Goal: Task Accomplishment & Management: Complete application form

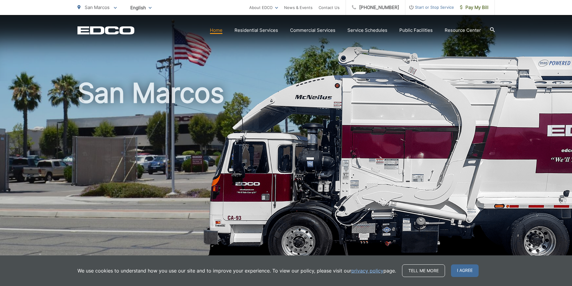
click at [438, 7] on span "Start or Stop Service" at bounding box center [429, 7] width 49 height 7
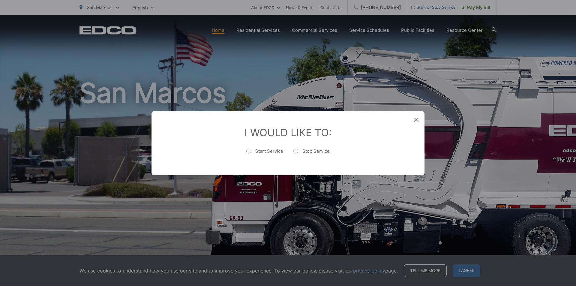
click at [417, 118] on icon at bounding box center [417, 120] width 4 height 4
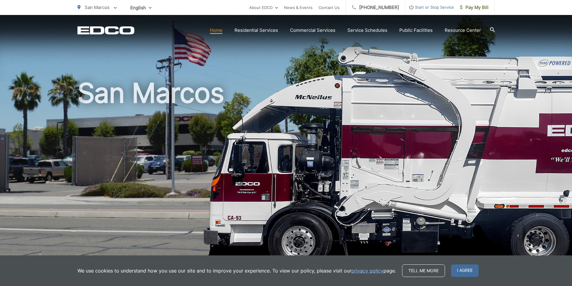
click at [426, 10] on span "Start or Stop Service" at bounding box center [429, 7] width 49 height 7
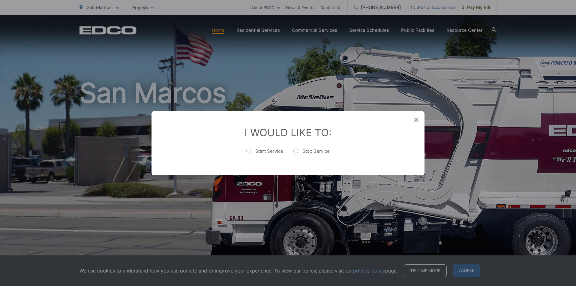
click at [296, 150] on label "Stop Service" at bounding box center [312, 154] width 36 height 12
radio input "true"
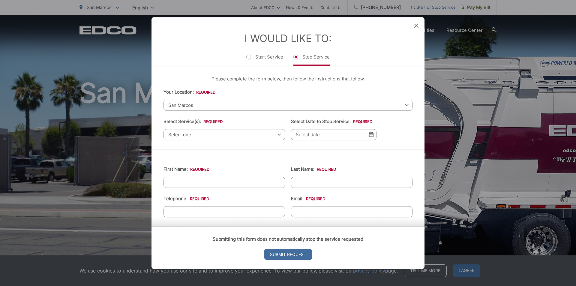
click at [211, 136] on span "Select one" at bounding box center [225, 134] width 122 height 11
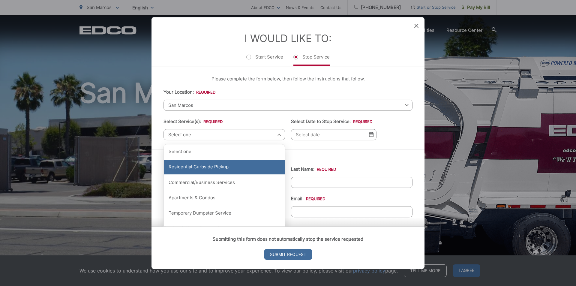
click at [212, 167] on div "Residential Curbside Pickup" at bounding box center [224, 167] width 121 height 15
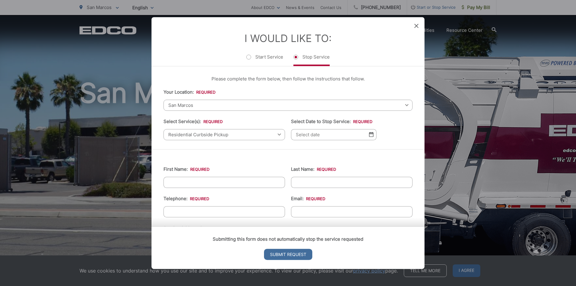
click at [333, 137] on input "Select Date to Stop Service: *" at bounding box center [334, 134] width 86 height 11
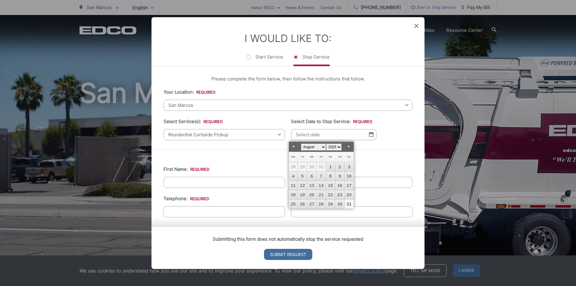
click at [350, 204] on link "31" at bounding box center [349, 204] width 9 height 9
type input "08/31/2025"
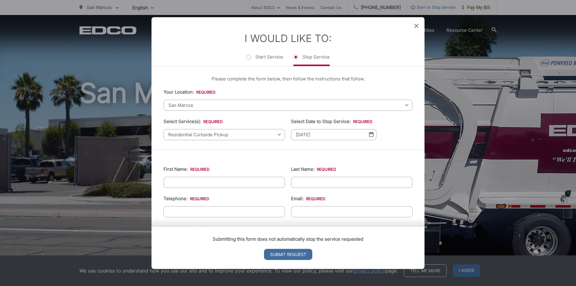
click at [204, 183] on input "First Name: *" at bounding box center [225, 182] width 122 height 11
click at [178, 182] on input "Sirisa" at bounding box center [225, 182] width 122 height 11
type input "[PERSON_NAME]"
click at [294, 179] on input "Last Name: *" at bounding box center [352, 182] width 122 height 11
type input "[PERSON_NAME]"
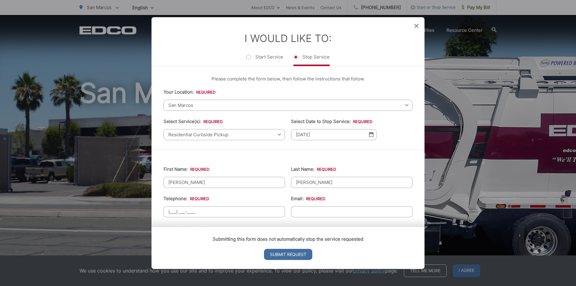
click at [240, 212] on input "(___) ___-____" at bounding box center [225, 211] width 122 height 11
type input "[PHONE_NUMBER]"
click at [310, 211] on input "Email: *" at bounding box center [352, 211] width 122 height 11
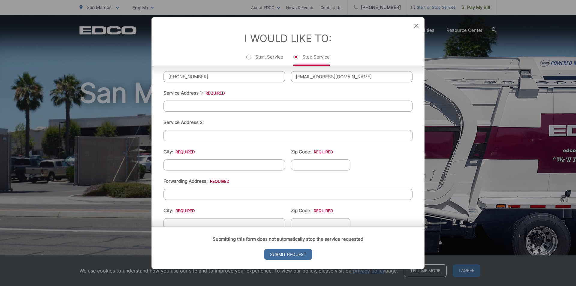
scroll to position [120, 0]
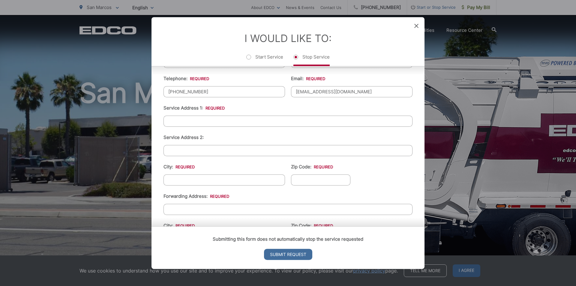
type input "[EMAIL_ADDRESS][DOMAIN_NAME]"
click at [219, 119] on input "Service Address 1: *" at bounding box center [288, 121] width 249 height 11
click at [201, 122] on input "1235 Sunrise Vw, Unit #105" at bounding box center [288, 121] width 249 height 11
type input "1235 Sunrise Vw, Unit #105"
click at [200, 151] on input "Service Address 2:" at bounding box center [288, 150] width 249 height 11
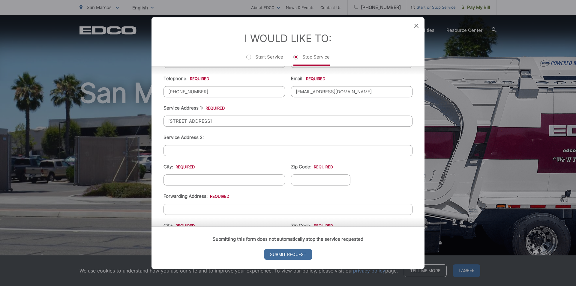
click at [192, 182] on input "City: *" at bounding box center [225, 179] width 122 height 11
type input "San Marcos"
click at [315, 175] on input "Zip Code: *" at bounding box center [320, 179] width 59 height 11
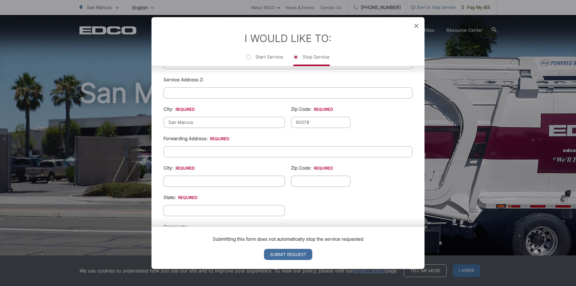
scroll to position [180, 0]
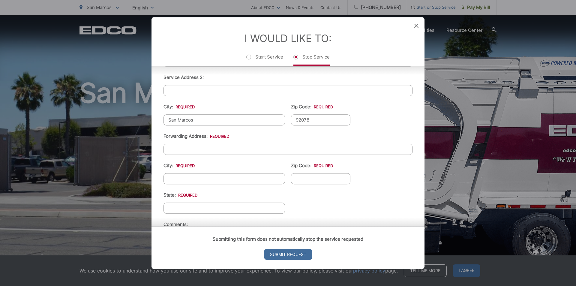
type input "92078"
click at [226, 150] on input "Forwarding Address: *" at bounding box center [288, 149] width 249 height 11
click at [176, 89] on input "Service Address 2:" at bounding box center [288, 90] width 249 height 11
drag, startPoint x: 216, startPoint y: 151, endPoint x: 156, endPoint y: 150, distance: 60.4
click at [156, 150] on div "First Name: * Sirisha Last Name: * Pemmasani Telephone: * (402) 637-2915 Email:…" at bounding box center [288, 124] width 273 height 310
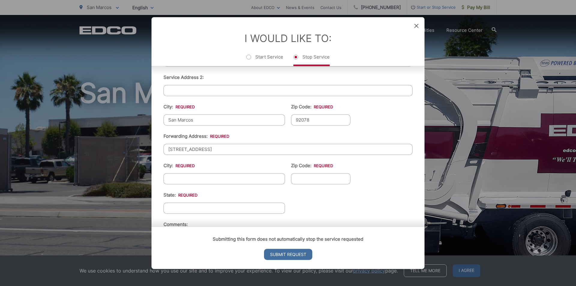
paste input "Triangular Rd, San Marcos, CA 92078"
drag, startPoint x: 206, startPoint y: 150, endPoint x: 252, endPoint y: 147, distance: 45.7
click at [264, 143] on li "Forwarding Address: * 308 Triangular Rd, San Marcos, CA 92078" at bounding box center [288, 144] width 249 height 22
type input "[STREET_ADDRESS]"
click at [222, 178] on input "City: *" at bounding box center [225, 178] width 122 height 11
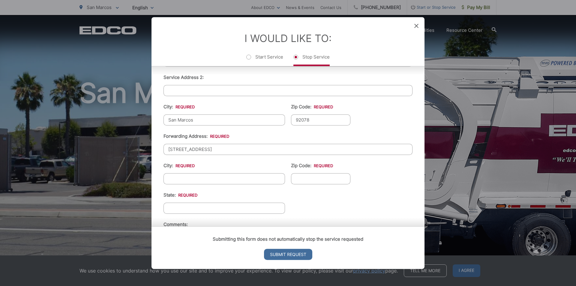
paste input ", [GEOGRAPHIC_DATA]"
click at [171, 180] on input ", [GEOGRAPHIC_DATA]" at bounding box center [225, 178] width 122 height 11
drag, startPoint x: 204, startPoint y: 179, endPoint x: 211, endPoint y: 178, distance: 6.9
click at [217, 178] on input "[GEOGRAPHIC_DATA]" at bounding box center [225, 178] width 122 height 11
type input "San Marcos, CA"
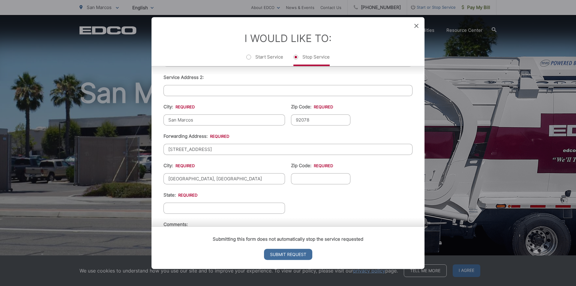
click at [302, 176] on input "Zip Code: *" at bounding box center [320, 178] width 59 height 11
paste input "92078"
type input "92078"
click at [207, 179] on input "San Marcos, CA" at bounding box center [225, 178] width 122 height 11
type input "San Marcos"
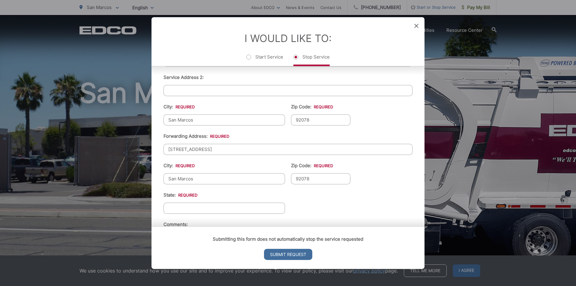
click at [183, 210] on input "State: *" at bounding box center [225, 208] width 122 height 11
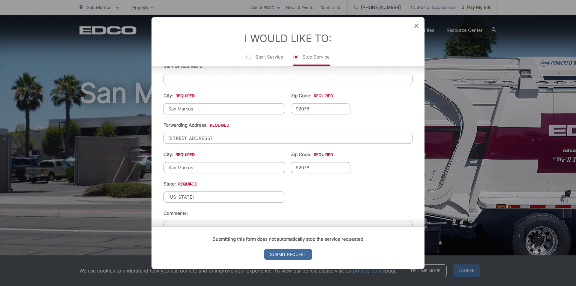
scroll to position [233, 0]
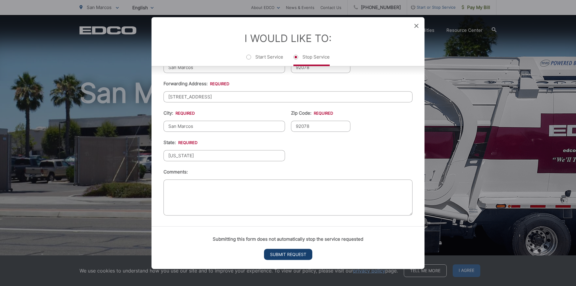
type input "California"
click at [298, 254] on input "Submit Request" at bounding box center [288, 254] width 48 height 11
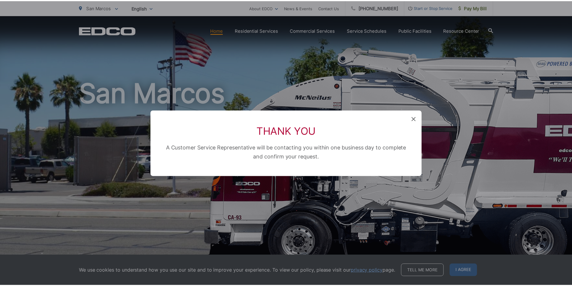
scroll to position [0, 0]
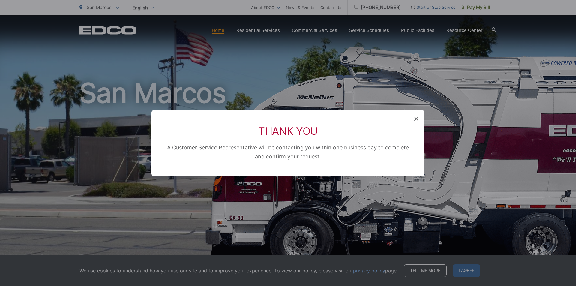
click at [416, 118] on icon at bounding box center [417, 119] width 4 height 4
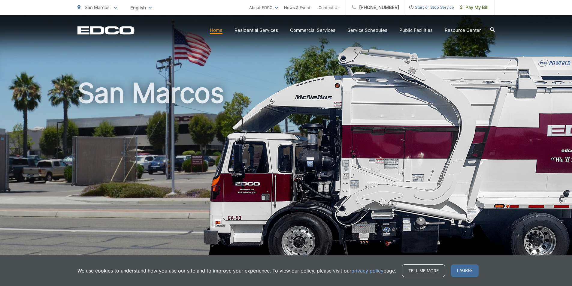
click at [438, 8] on span "Start or Stop Service" at bounding box center [429, 7] width 49 height 7
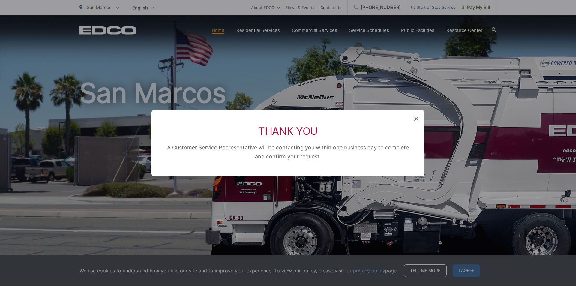
click at [419, 120] on icon at bounding box center [417, 119] width 4 height 4
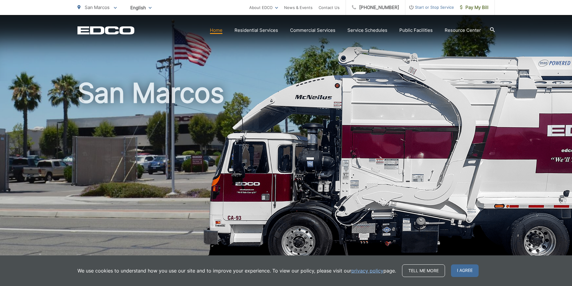
click at [428, 6] on span "Start or Stop Service" at bounding box center [429, 7] width 49 height 7
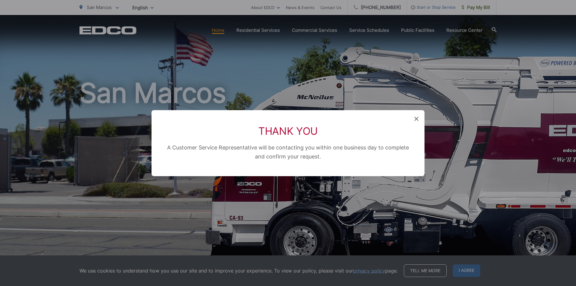
click at [415, 121] on icon at bounding box center [417, 119] width 4 height 4
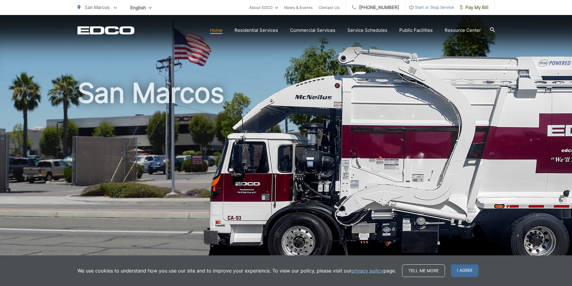
click at [434, 8] on span "Start or Stop Service" at bounding box center [429, 7] width 49 height 7
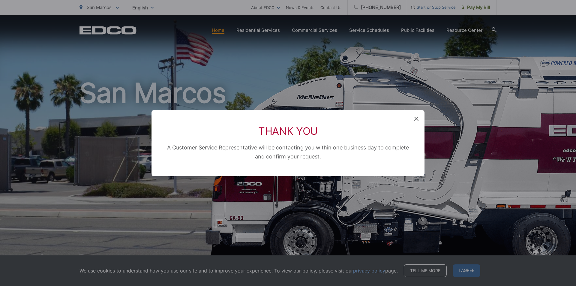
click at [416, 119] on icon at bounding box center [417, 119] width 4 height 4
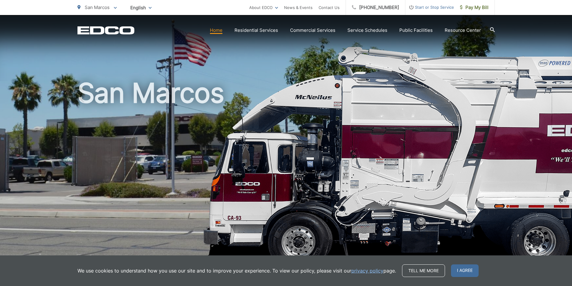
click at [418, 7] on span "Start or Stop Service" at bounding box center [429, 7] width 49 height 7
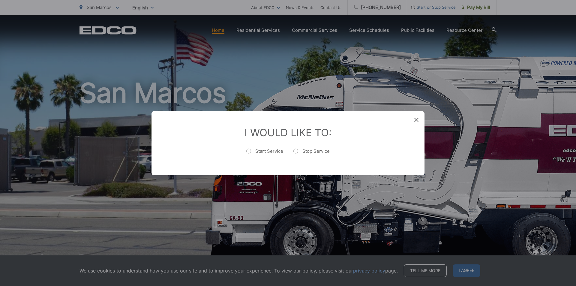
click at [249, 150] on label "Start Service" at bounding box center [264, 154] width 37 height 12
radio input "true"
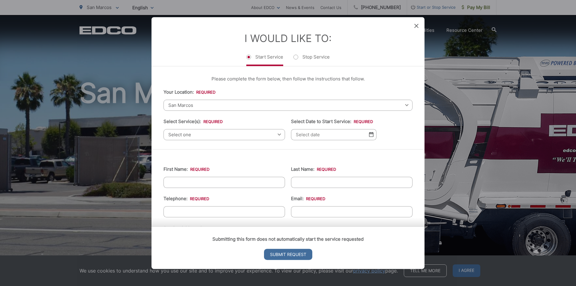
click at [207, 133] on span "Select one" at bounding box center [225, 134] width 122 height 11
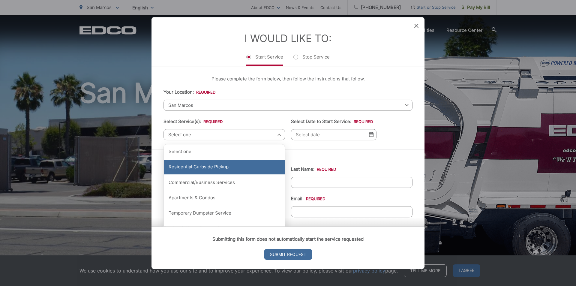
click at [205, 168] on div "Residential Curbside Pickup" at bounding box center [224, 167] width 121 height 15
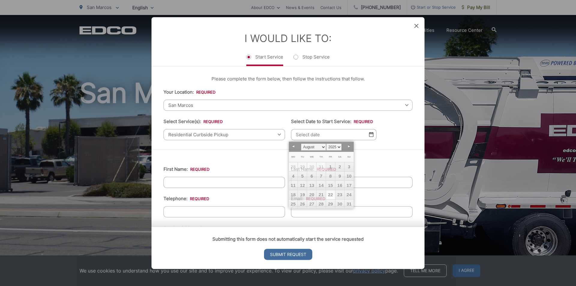
click at [327, 138] on input "Select Date to Start Service: *" at bounding box center [334, 134] width 86 height 11
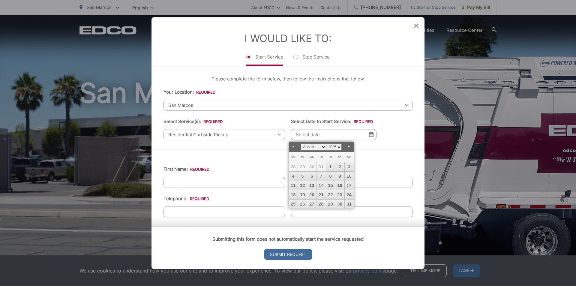
click at [350, 149] on link "Next" at bounding box center [349, 146] width 9 height 9
click at [294, 165] on link "1" at bounding box center [293, 166] width 9 height 9
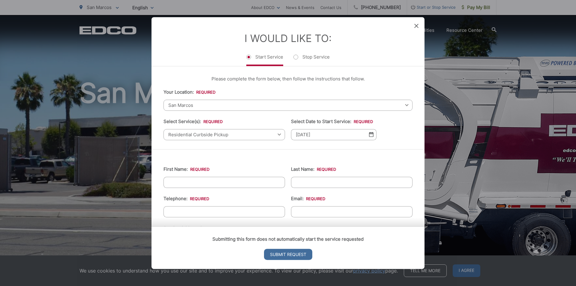
click at [369, 135] on img at bounding box center [371, 134] width 5 height 5
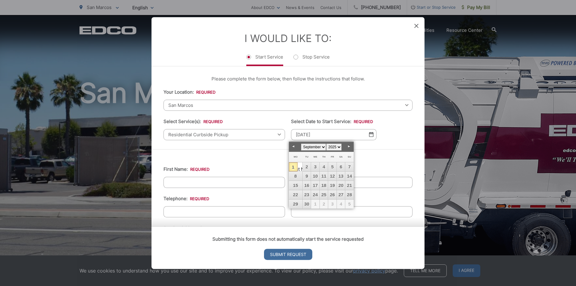
click at [295, 146] on link "Prev" at bounding box center [293, 146] width 9 height 9
click at [306, 202] on link "26" at bounding box center [302, 204] width 9 height 9
type input "[DATE]"
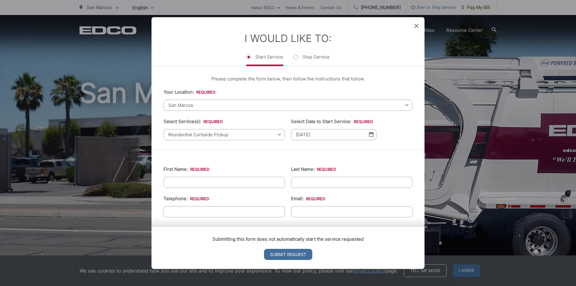
click at [370, 135] on img at bounding box center [371, 134] width 5 height 5
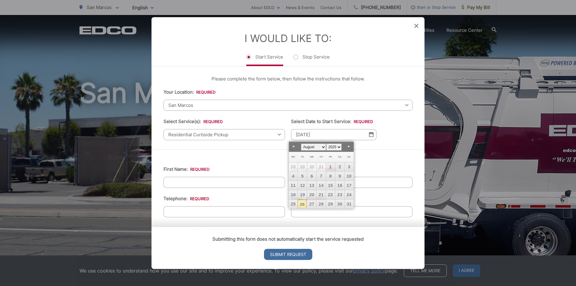
click at [211, 185] on input "First Name: *" at bounding box center [225, 182] width 122 height 11
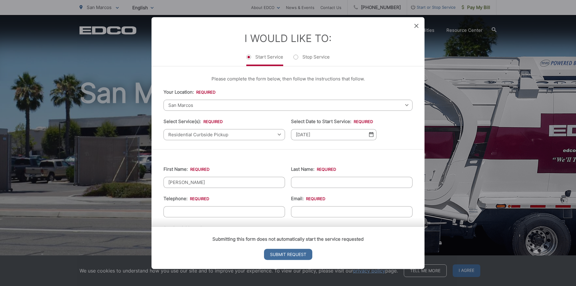
type input "[PERSON_NAME]"
click at [301, 180] on input "Last Name: *" at bounding box center [352, 182] width 122 height 11
type input "[PERSON_NAME]"
click at [263, 209] on input "(___) ___-____" at bounding box center [225, 211] width 122 height 11
type input "[PHONE_NUMBER]"
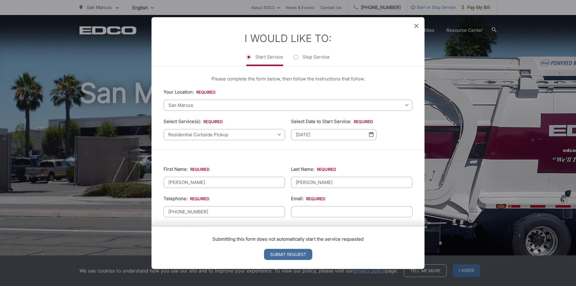
click at [348, 209] on input "Email: *" at bounding box center [352, 211] width 122 height 11
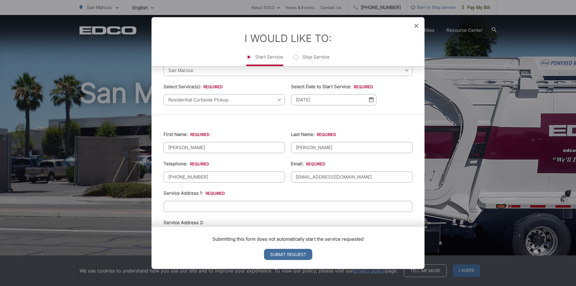
scroll to position [90, 0]
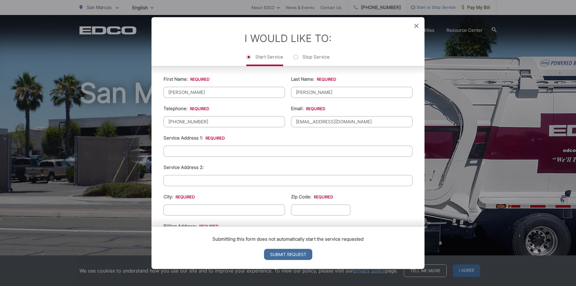
type input "[EMAIL_ADDRESS][DOMAIN_NAME]"
click at [222, 151] on input "Service Address 1: *" at bounding box center [288, 151] width 249 height 11
paste input "92078"
drag, startPoint x: 173, startPoint y: 152, endPoint x: 162, endPoint y: 152, distance: 11.4
click at [162, 152] on div "First Name: * [PERSON_NAME] Last Name: * [PERSON_NAME] Telephone: * [PHONE_NUMB…" at bounding box center [288, 199] width 273 height 281
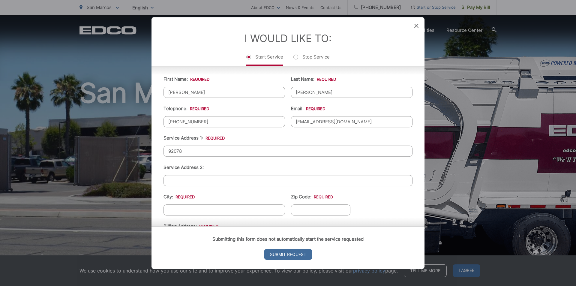
paste input "[STREET_ADDRESS]"
drag, startPoint x: 206, startPoint y: 152, endPoint x: 244, endPoint y: 153, distance: 38.4
click at [265, 147] on input "[STREET_ADDRESS]" at bounding box center [288, 151] width 249 height 11
type input "[STREET_ADDRESS]"
click at [179, 186] on ul "First Name: * [PERSON_NAME] Last Name: * [PERSON_NAME] Telephone: * [PHONE_NUMB…" at bounding box center [288, 199] width 249 height 262
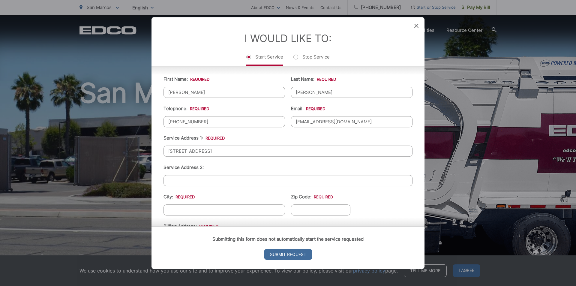
click at [176, 182] on input "Service Address 2:" at bounding box center [288, 180] width 249 height 11
paste input ", [GEOGRAPHIC_DATA]"
click at [172, 182] on input ", [GEOGRAPHIC_DATA]" at bounding box center [288, 180] width 249 height 11
drag, startPoint x: 193, startPoint y: 182, endPoint x: 227, endPoint y: 181, distance: 33.9
click at [227, 181] on input "[GEOGRAPHIC_DATA]" at bounding box center [288, 180] width 249 height 11
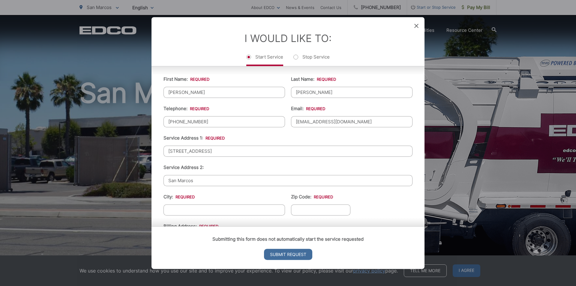
type input "San Marcos"
click at [215, 209] on input "City: *" at bounding box center [225, 209] width 122 height 11
type input "CA"
click at [319, 212] on input "Zip Code: *" at bounding box center [320, 209] width 59 height 11
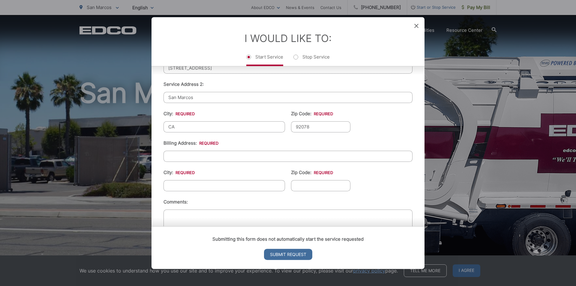
scroll to position [143, 0]
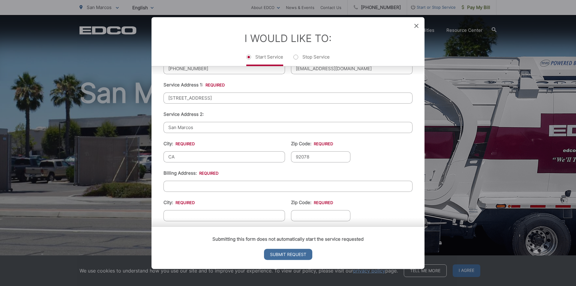
type input "92078"
drag, startPoint x: 213, startPoint y: 103, endPoint x: 157, endPoint y: 97, distance: 56.5
click at [157, 97] on div "First Name: * [PERSON_NAME] Last Name: * [PERSON_NAME] Telephone: * [PHONE_NUMB…" at bounding box center [288, 146] width 273 height 281
click at [189, 186] on input "Billing Address: *" at bounding box center [288, 186] width 249 height 11
paste input "[STREET_ADDRESS]"
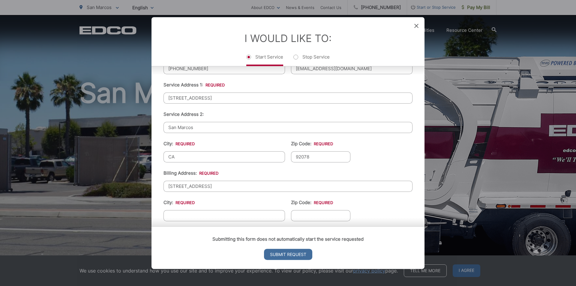
type input "[STREET_ADDRESS]"
drag, startPoint x: 198, startPoint y: 128, endPoint x: 160, endPoint y: 130, distance: 37.6
click at [160, 130] on div "First Name: * [PERSON_NAME] Last Name: * [PERSON_NAME] Telephone: * [PHONE_NUMB…" at bounding box center [288, 146] width 273 height 281
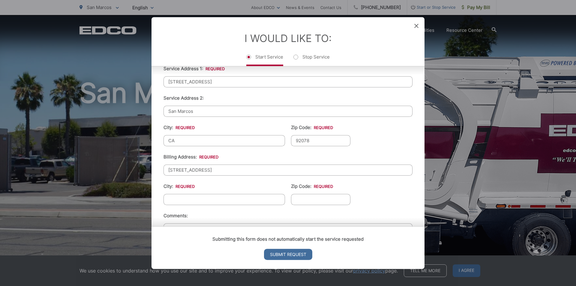
scroll to position [173, 0]
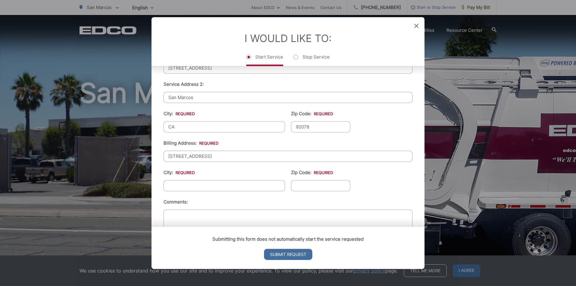
click at [190, 184] on input "City: *" at bounding box center [225, 185] width 122 height 11
paste input "San Marcos"
type input "San Marcos"
click at [310, 184] on input "Zip Code: *" at bounding box center [320, 185] width 59 height 11
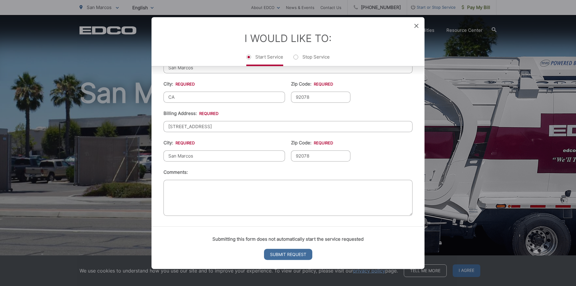
scroll to position [203, 0]
type input "92078"
click at [290, 257] on input "Submit Request" at bounding box center [288, 254] width 48 height 11
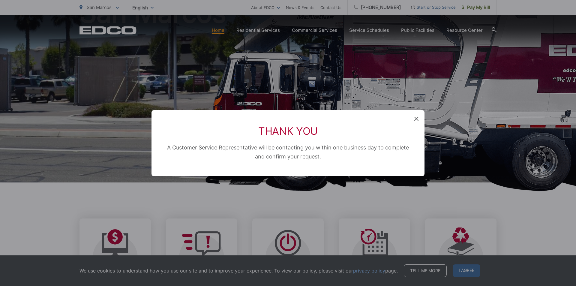
scroll to position [0, 0]
click at [416, 120] on icon at bounding box center [417, 119] width 4 height 4
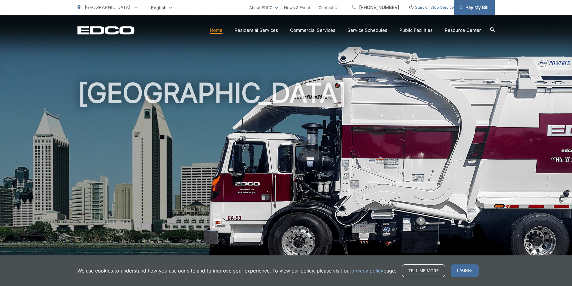
click at [474, 8] on span "Pay My Bill" at bounding box center [474, 7] width 29 height 7
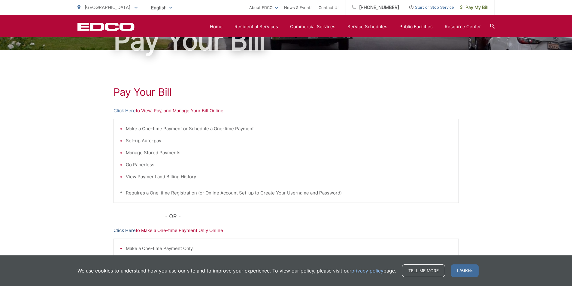
scroll to position [51, 0]
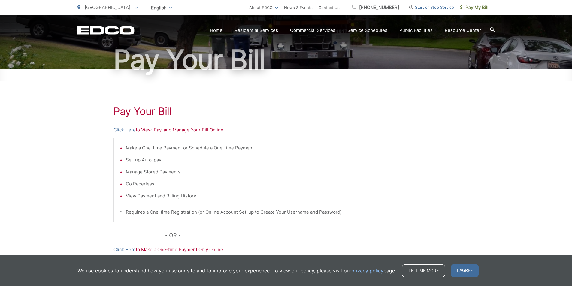
click at [159, 129] on p "Click Here to View, Pay, and Manage Your Bill Online" at bounding box center [285, 129] width 345 height 7
click at [131, 133] on link "Click Here" at bounding box center [124, 129] width 22 height 7
click at [339, 141] on div "Make a One-time Payment or Schedule a One-time Payment Set-up Auto-pay Manage S…" at bounding box center [285, 180] width 345 height 84
